Goal: Transaction & Acquisition: Book appointment/travel/reservation

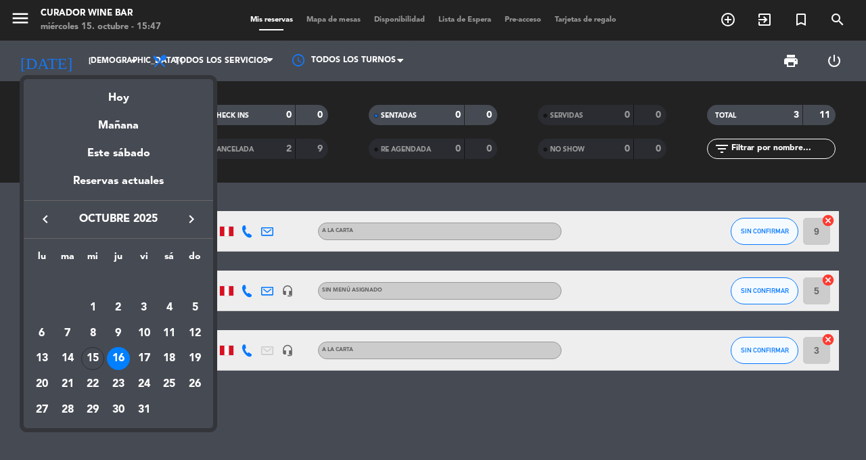
click at [148, 131] on div "Mañana" at bounding box center [118, 121] width 189 height 28
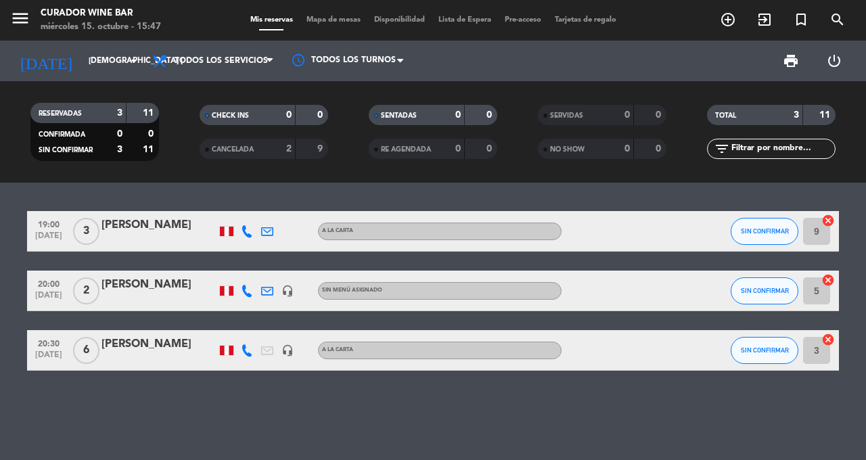
click at [120, 69] on input "[DEMOGRAPHIC_DATA] [DATE]" at bounding box center [136, 60] width 108 height 23
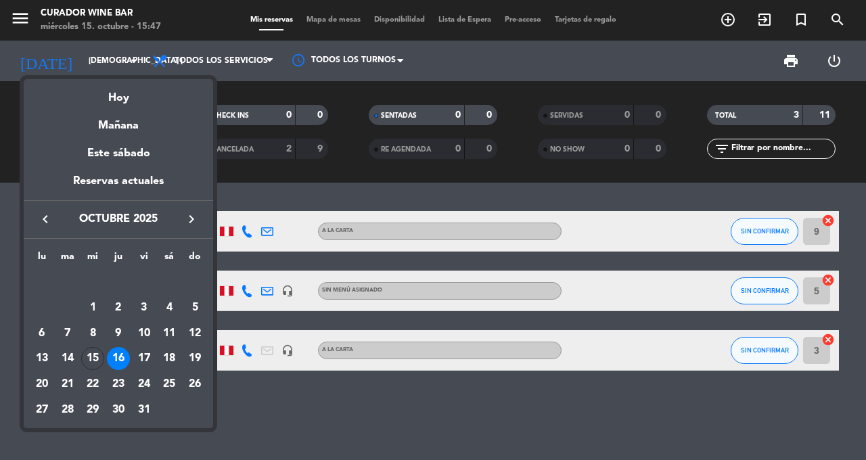
click at [154, 363] on div "17" at bounding box center [144, 358] width 23 height 23
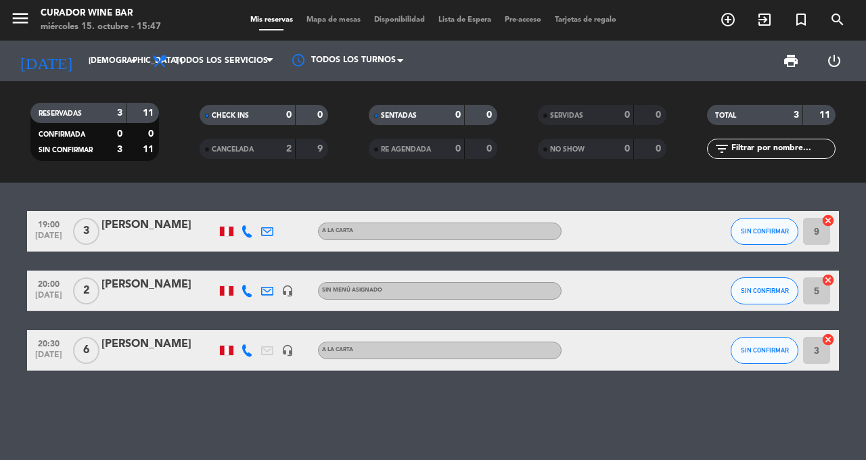
type input "vie. [DATE]"
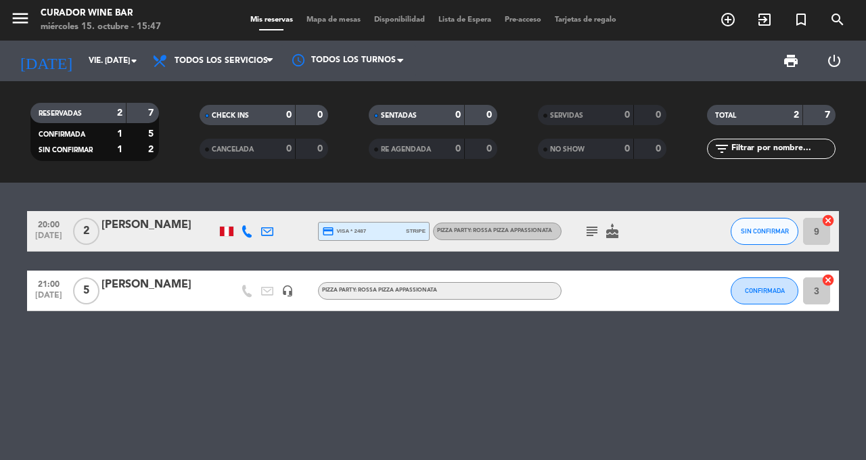
click at [759, 21] on icon "exit_to_app" at bounding box center [765, 20] width 16 height 16
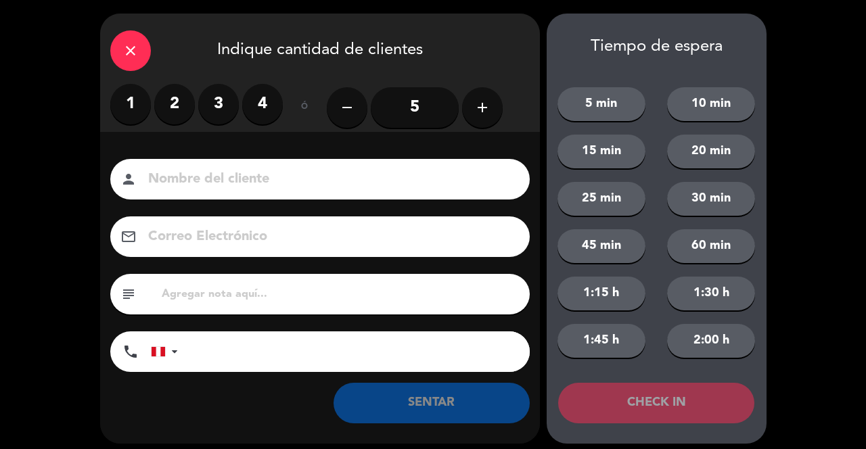
click at [122, 53] on icon "close" at bounding box center [130, 51] width 16 height 16
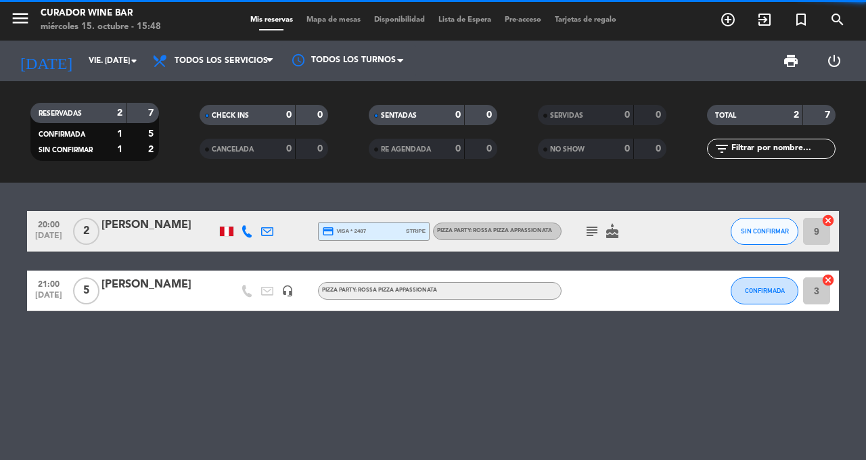
click at [723, 26] on icon "add_circle_outline" at bounding box center [728, 20] width 16 height 16
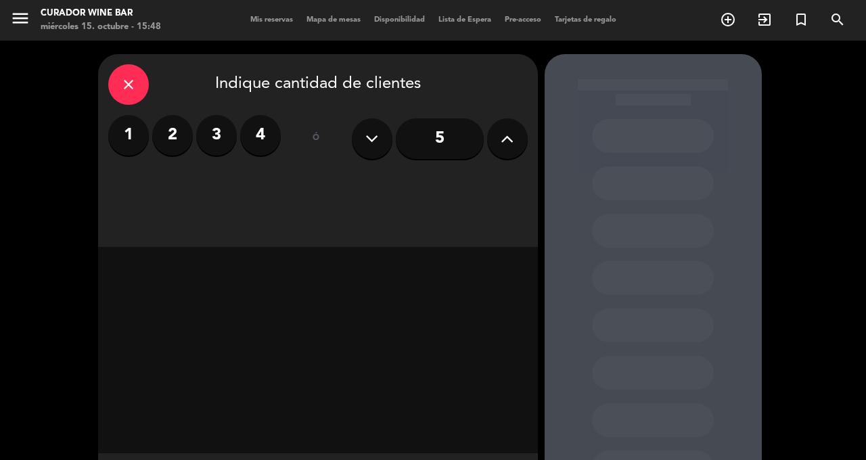
click at [432, 145] on input "5" at bounding box center [440, 138] width 88 height 41
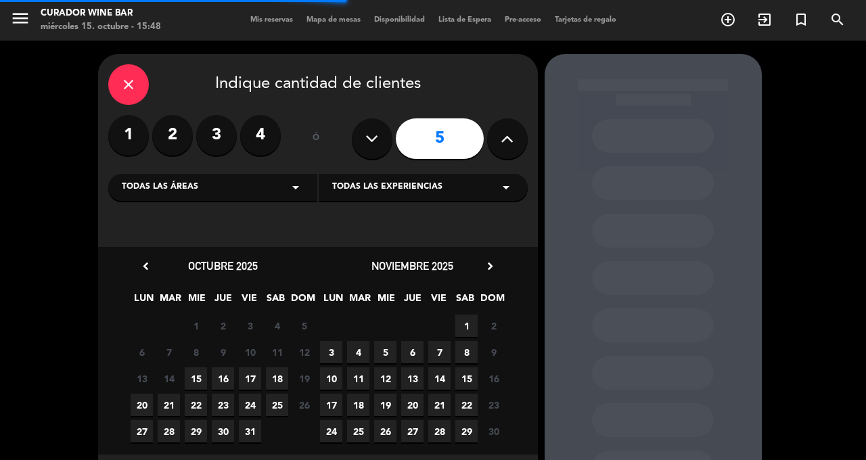
click at [506, 136] on icon at bounding box center [507, 139] width 13 height 20
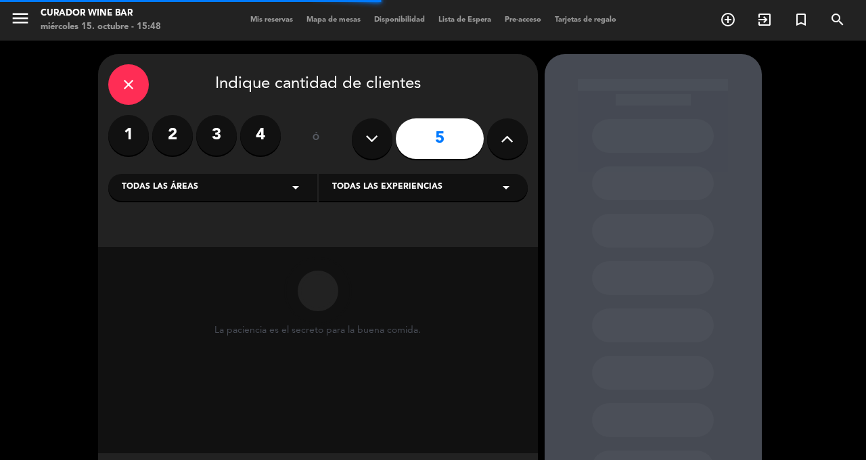
click at [491, 156] on div "5" at bounding box center [440, 138] width 176 height 47
click at [499, 148] on button at bounding box center [507, 138] width 41 height 41
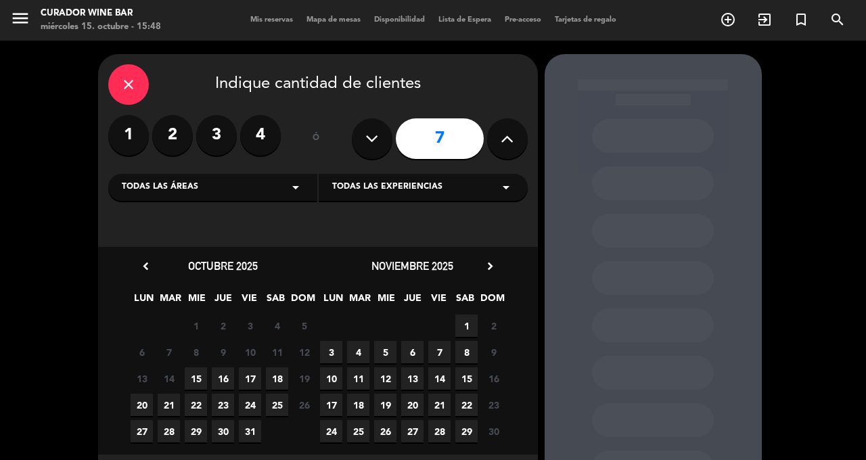
click at [498, 145] on button at bounding box center [507, 138] width 41 height 41
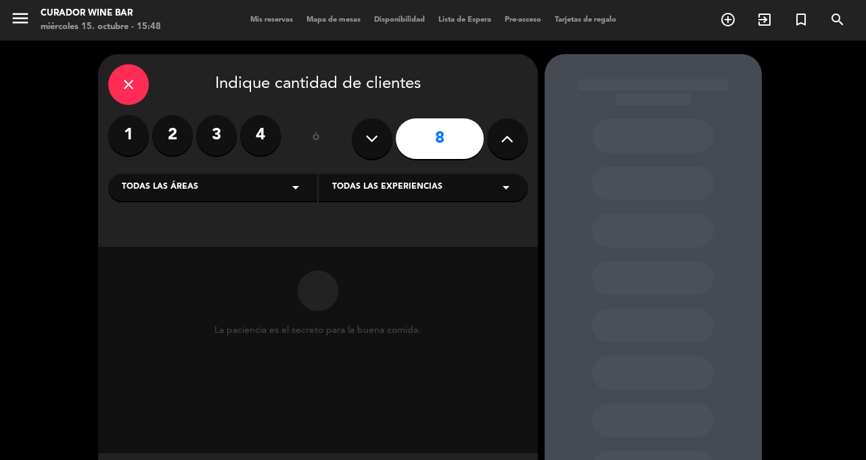
click at [499, 148] on button at bounding box center [507, 138] width 41 height 41
type input "9"
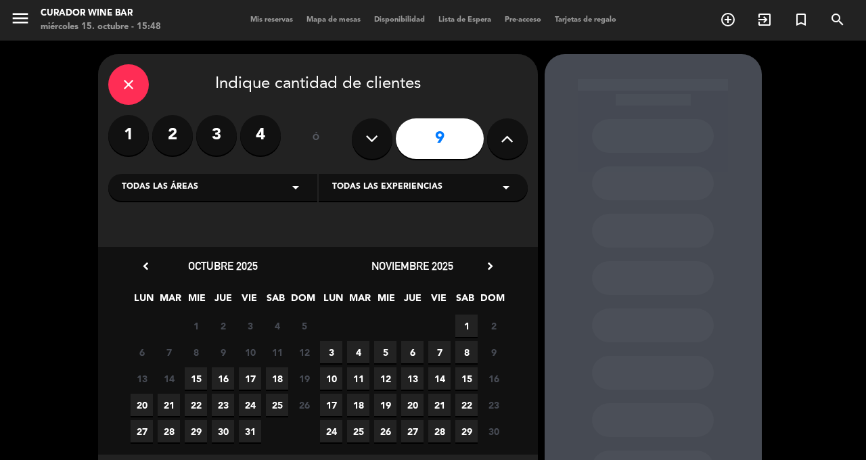
click at [261, 384] on span "17" at bounding box center [250, 378] width 22 height 22
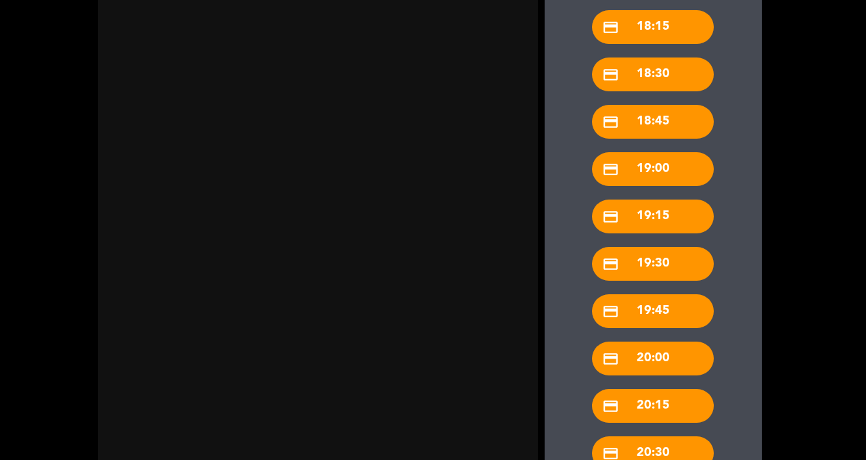
scroll to position [1314, 0]
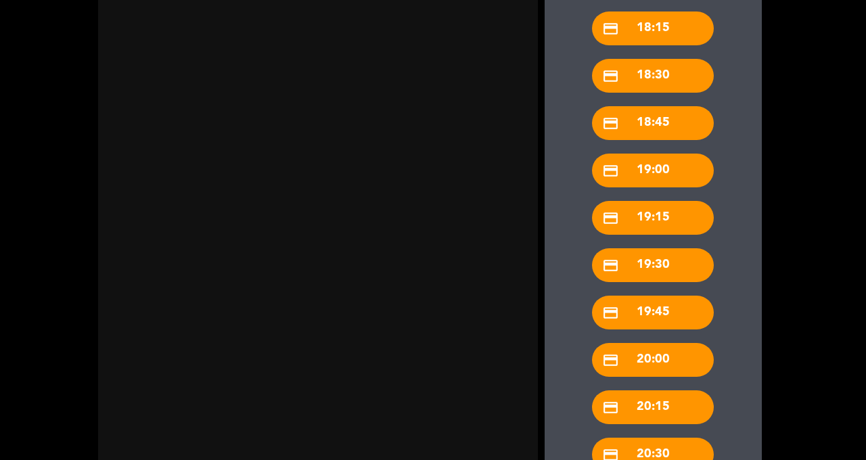
click at [673, 248] on div "credit_card 19:30" at bounding box center [653, 265] width 122 height 34
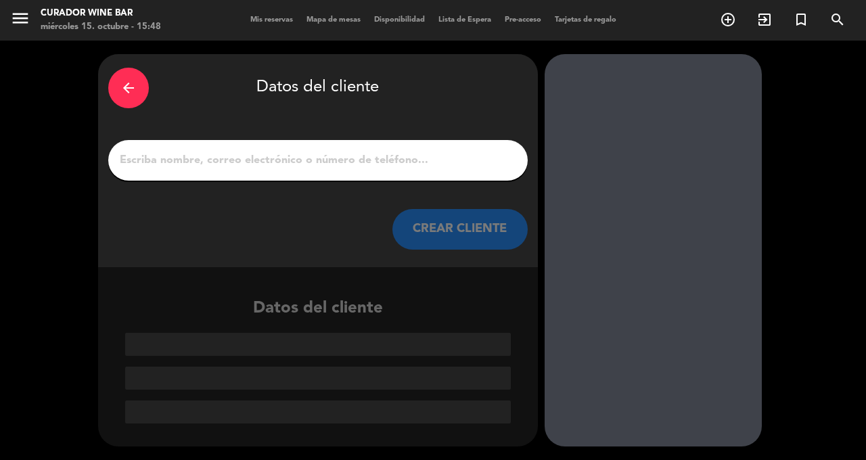
scroll to position [0, 0]
click at [351, 151] on input "1" at bounding box center [317, 160] width 399 height 19
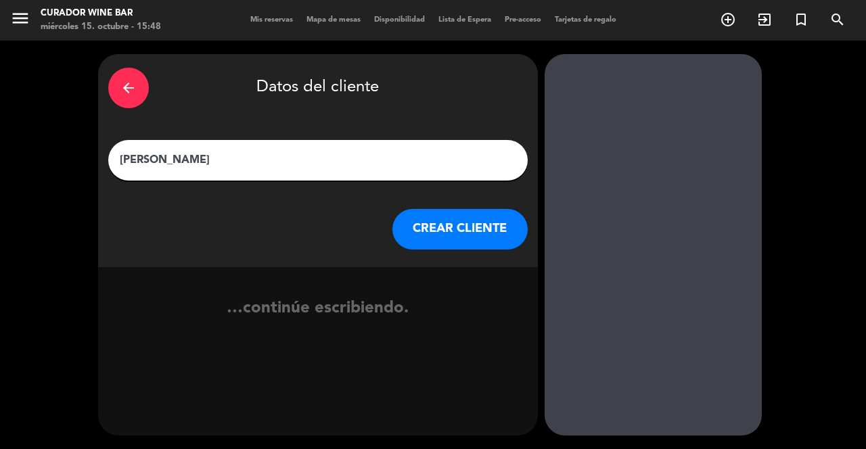
type input "[PERSON_NAME]"
click at [447, 209] on button "CREAR CLIENTE" at bounding box center [459, 229] width 135 height 41
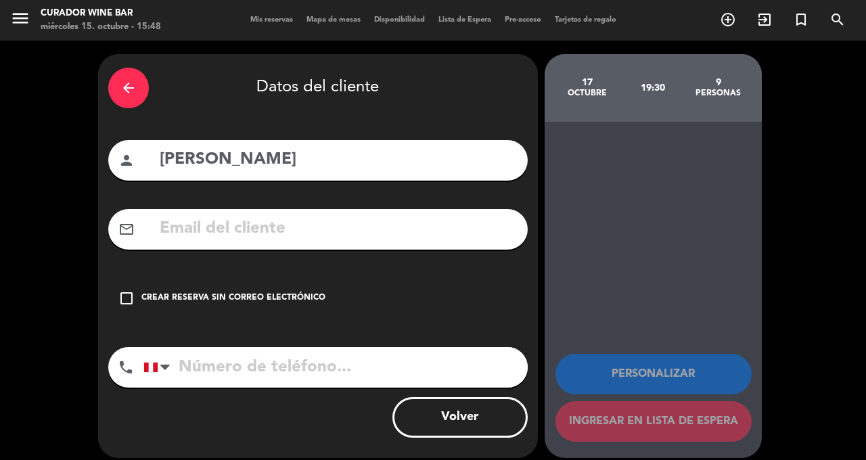
click at [122, 278] on div "check_box_outline_blank Crear reserva sin correo electrónico" at bounding box center [318, 298] width 420 height 41
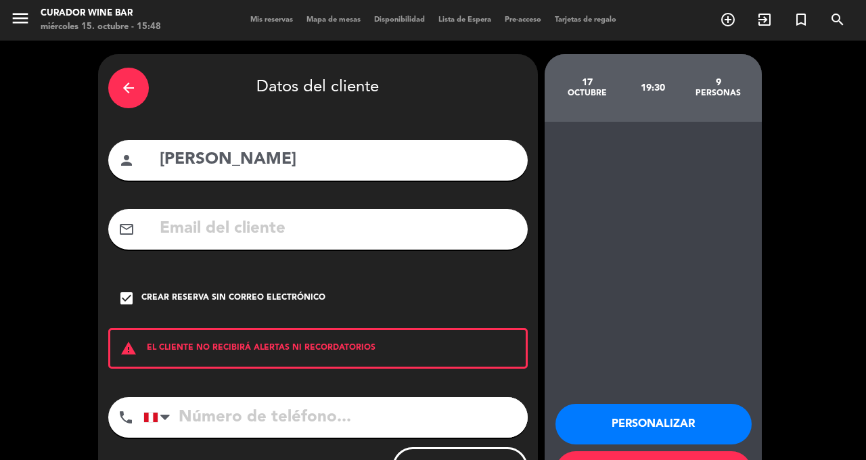
click at [143, 292] on div "Crear reserva sin correo electrónico" at bounding box center [233, 299] width 184 height 14
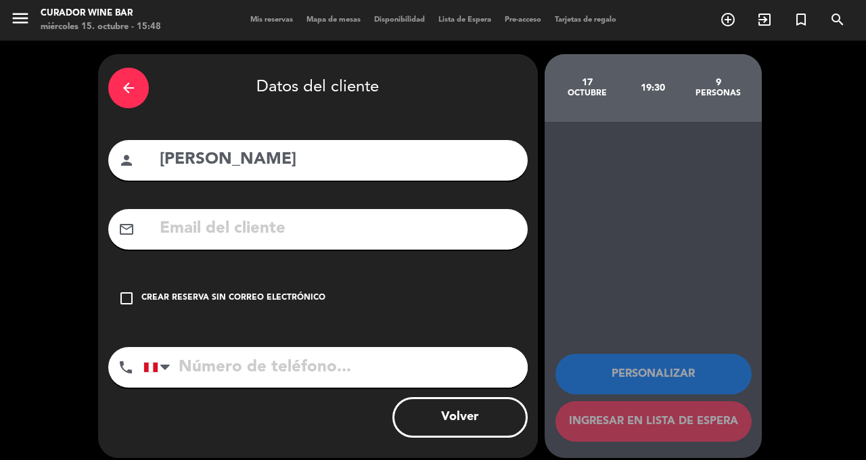
click at [215, 215] on input "text" at bounding box center [337, 229] width 359 height 28
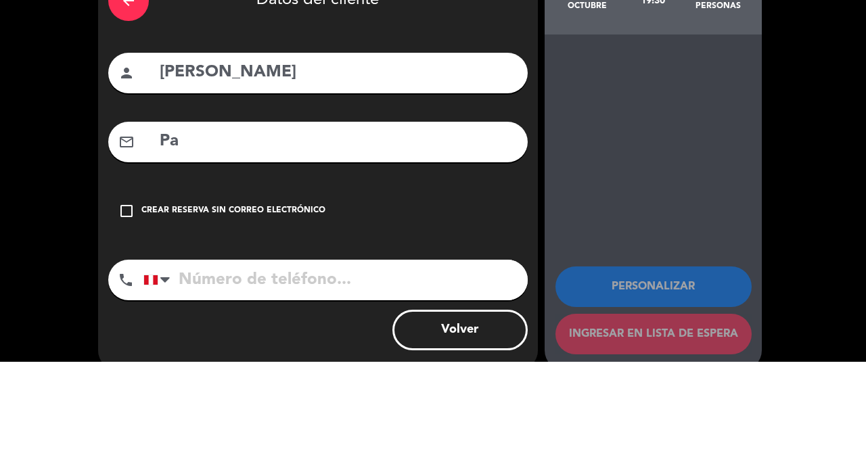
type input "P"
type input "ñ"
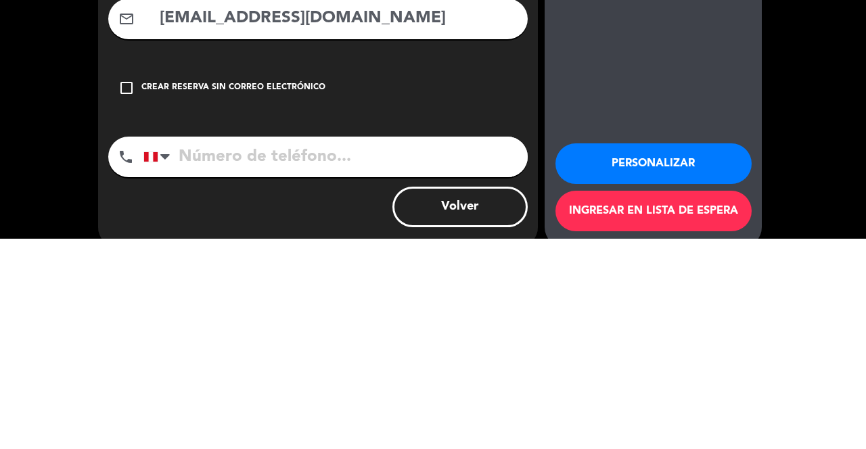
type input "[EMAIL_ADDRESS][DOMAIN_NAME]"
click at [423, 347] on input "tel" at bounding box center [335, 367] width 384 height 41
type input "969781075"
click at [748, 291] on div "Personalizar Ingresar en lista de espera" at bounding box center [653, 290] width 217 height 336
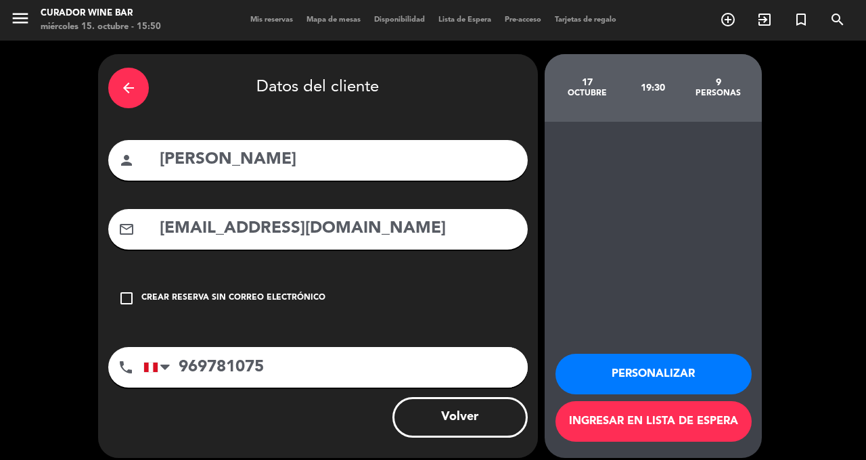
click at [618, 371] on button "Personalizar" at bounding box center [654, 374] width 196 height 41
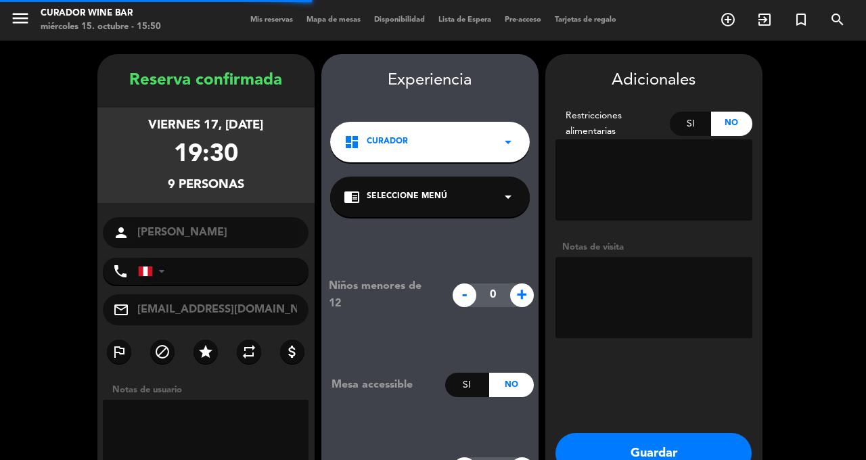
type input "[PHONE_NUMBER]"
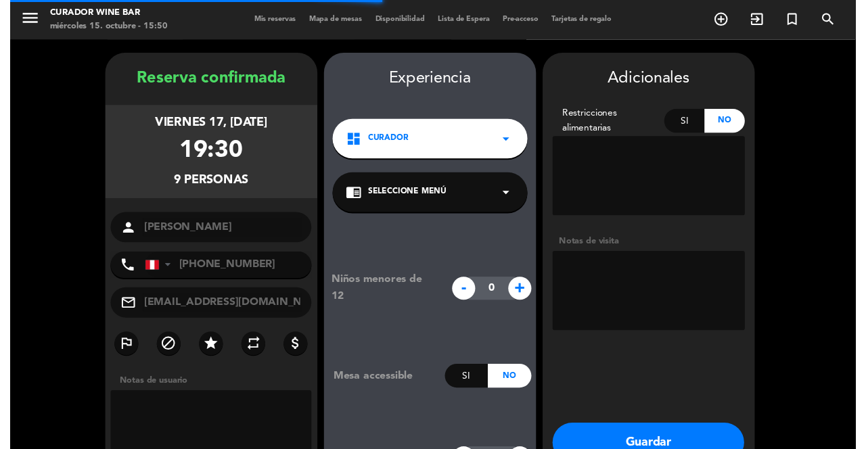
scroll to position [18, 0]
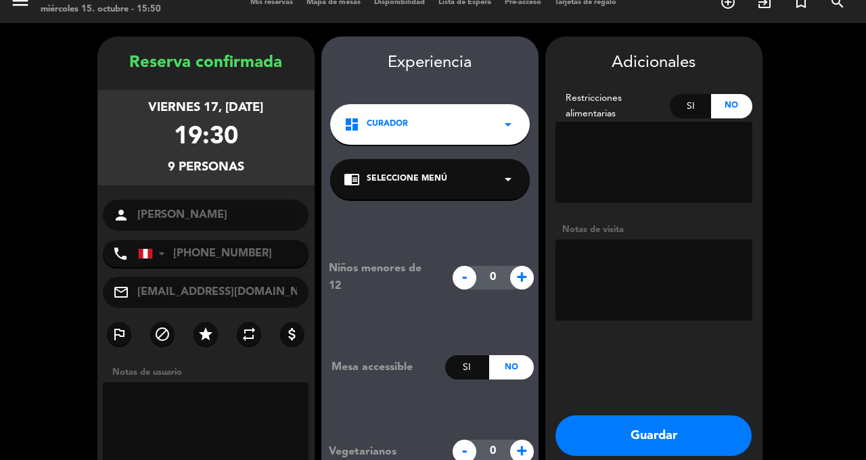
click at [214, 382] on textarea at bounding box center [206, 422] width 206 height 81
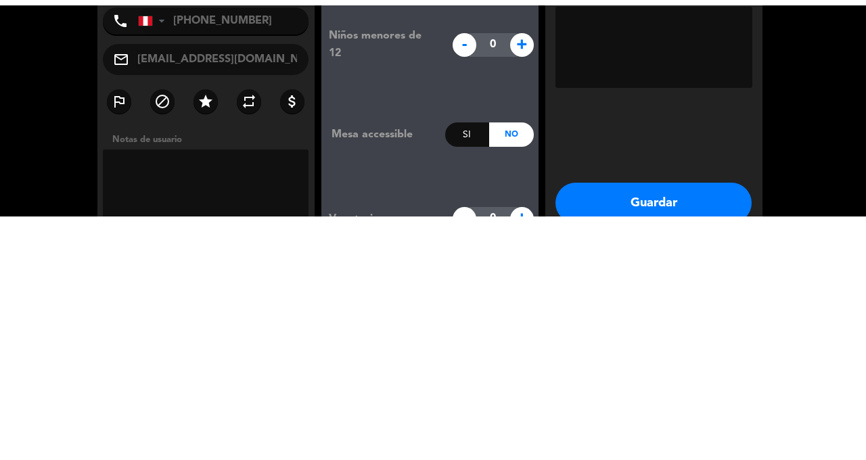
scroll to position [65, 0]
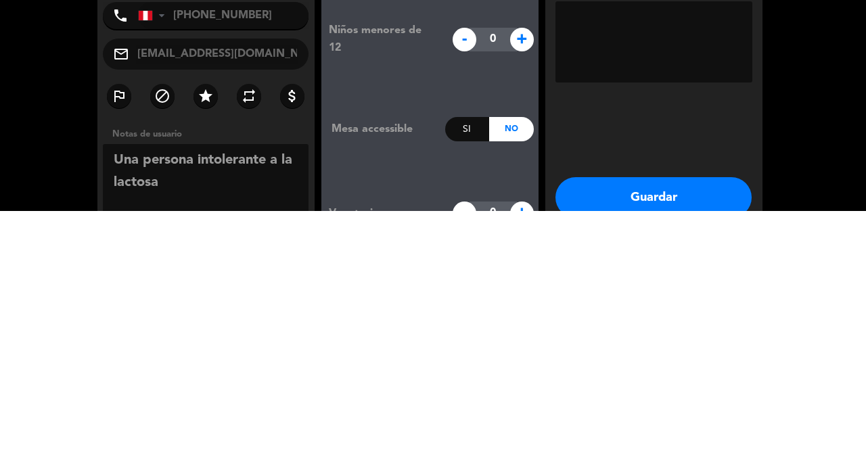
type textarea "Una persona intolerante a la lactosa"
click at [716, 290] on div "Adicionales Restricciones alimentarias Si No Notas de visita Guardar Cerrar" at bounding box center [653, 274] width 217 height 474
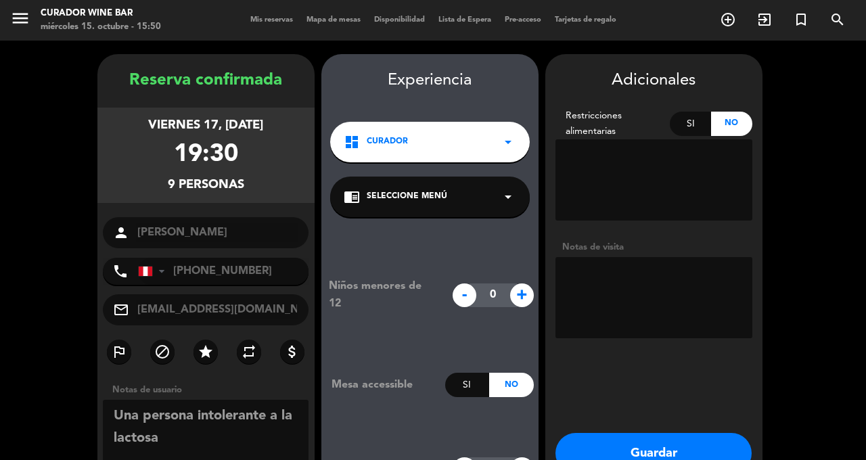
scroll to position [0, 0]
click at [606, 459] on button "Guardar" at bounding box center [654, 453] width 196 height 41
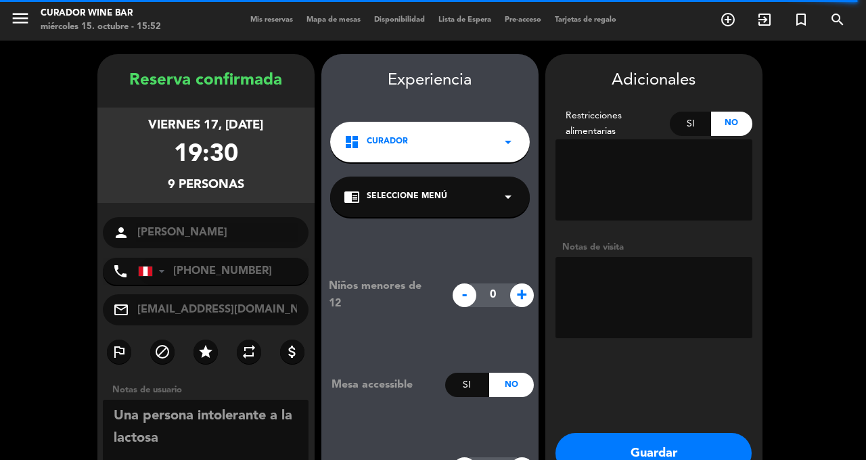
click at [646, 443] on button "Guardar" at bounding box center [654, 453] width 196 height 41
